Goal: Task Accomplishment & Management: Use online tool/utility

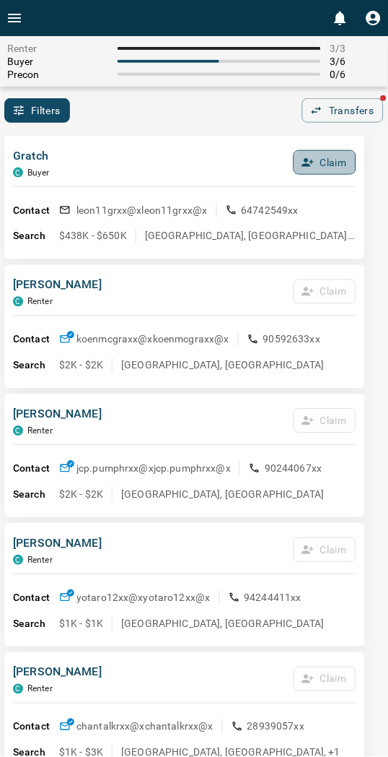
click at [321, 157] on button "Claim" at bounding box center [325, 162] width 63 height 25
click at [316, 162] on button "Claim" at bounding box center [325, 162] width 63 height 25
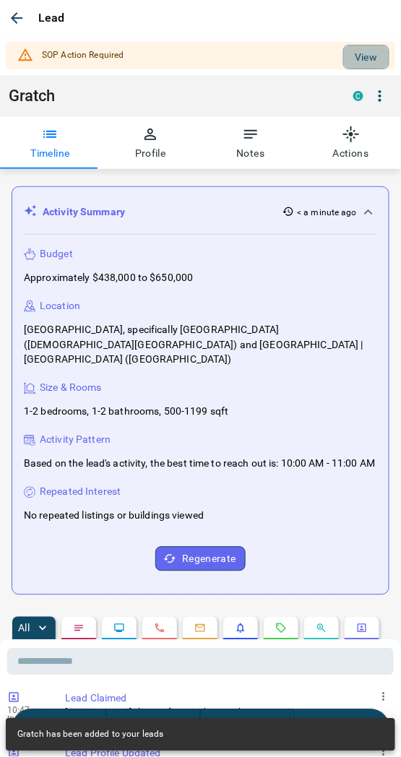
click at [362, 56] on button "View" at bounding box center [366, 57] width 46 height 25
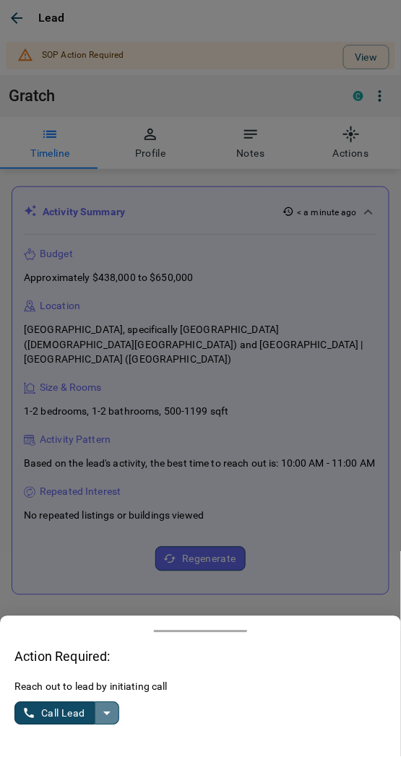
click at [110, 712] on icon "split button" at bounding box center [106, 713] width 17 height 17
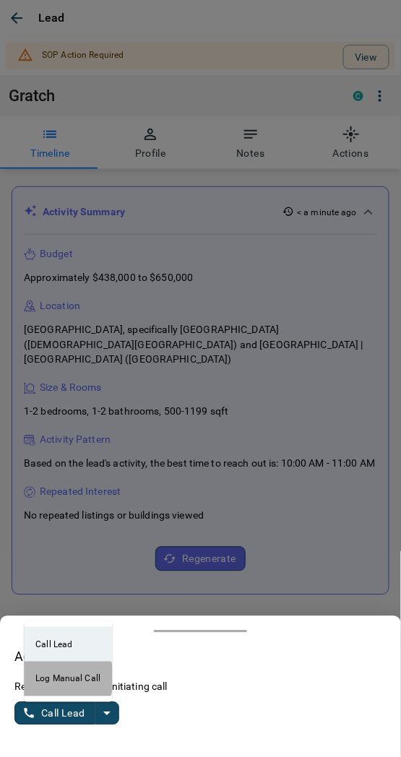
click at [51, 679] on li "Log Manual Call" at bounding box center [68, 678] width 88 height 35
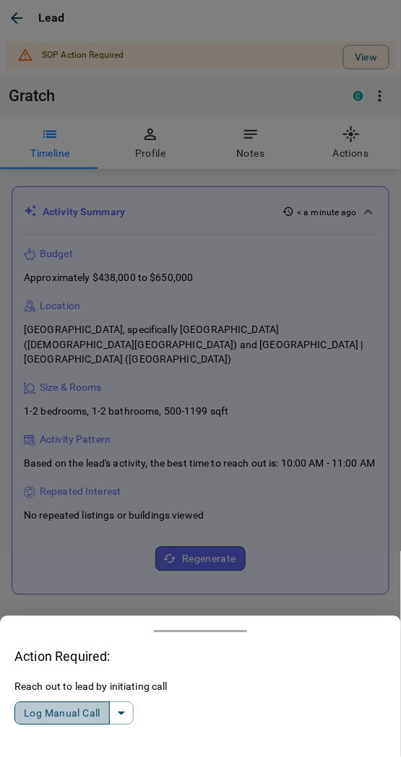
click at [42, 710] on button "Log Manual Call" at bounding box center [61, 713] width 95 height 23
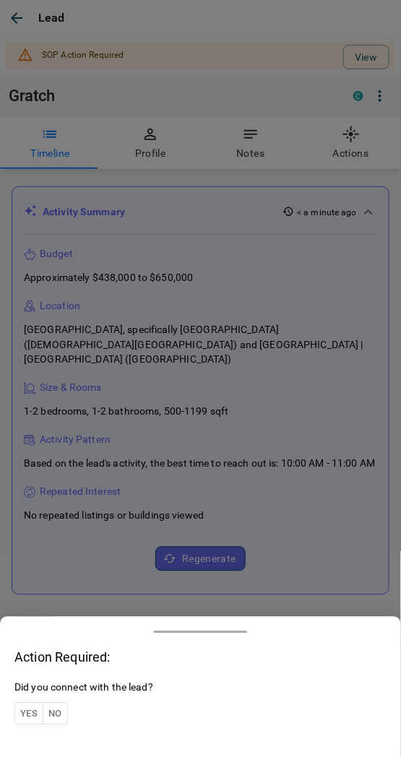
click at [33, 710] on button "Yes" at bounding box center [28, 713] width 29 height 22
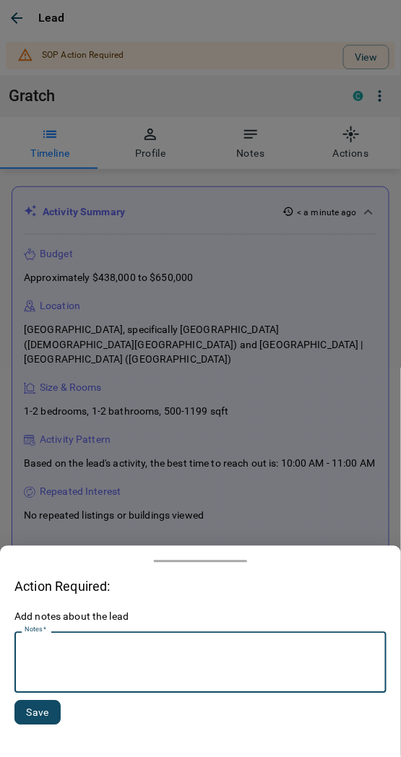
click at [87, 664] on textarea "Notes   *" at bounding box center [201, 662] width 352 height 49
type textarea "*********"
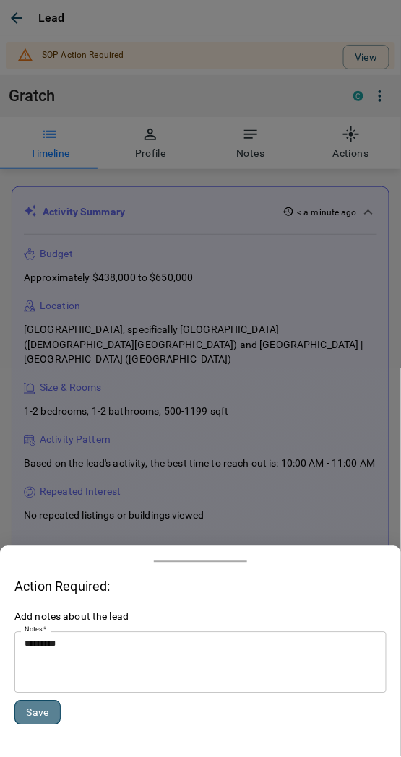
click at [38, 718] on button "Save" at bounding box center [37, 712] width 46 height 25
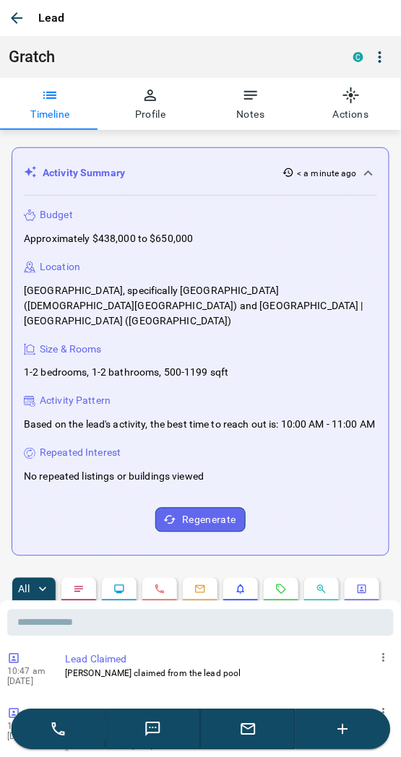
click at [10, 24] on icon "button" at bounding box center [16, 17] width 17 height 17
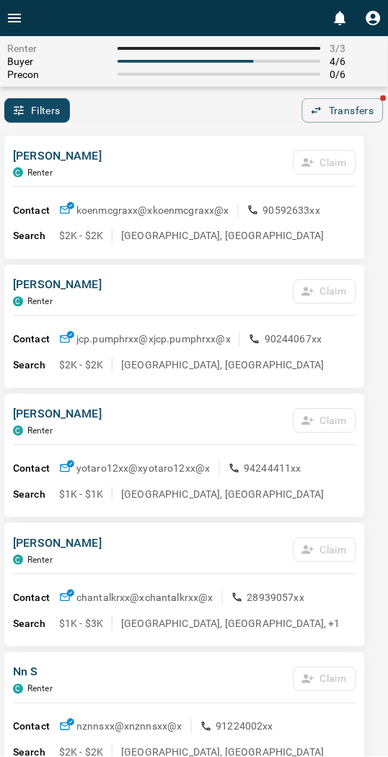
click at [202, 170] on div "[PERSON_NAME] C Renter Claim" at bounding box center [185, 166] width 344 height 39
drag, startPoint x: 209, startPoint y: 160, endPoint x: 176, endPoint y: 83, distance: 83.4
click at [208, 154] on div "[PERSON_NAME] C Renter Claim" at bounding box center [185, 166] width 344 height 39
